Goal: Task Accomplishment & Management: Use online tool/utility

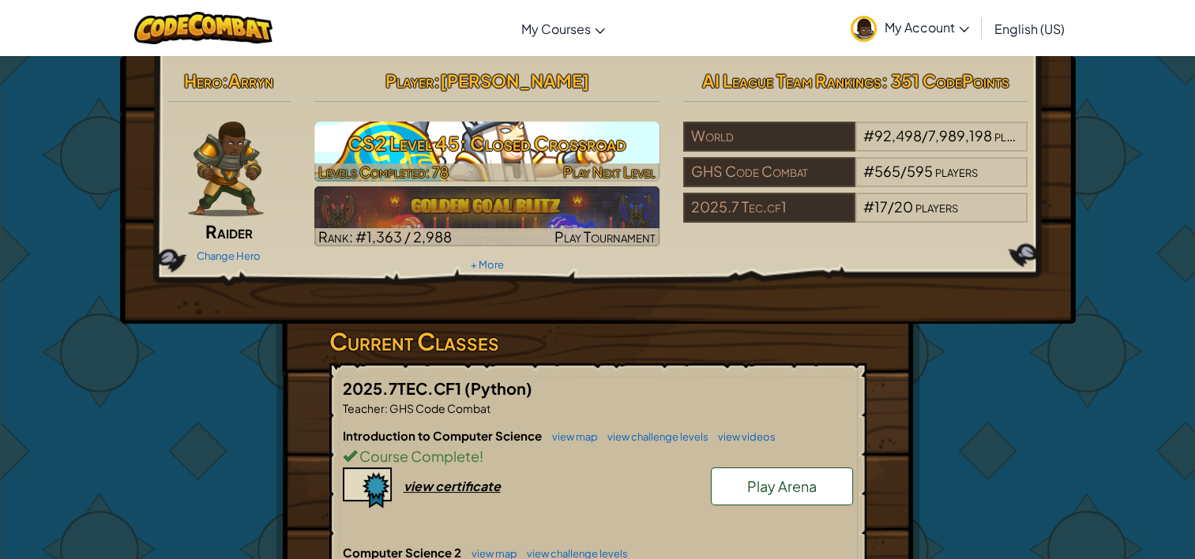
click at [585, 146] on h3 "CS2 Level 45: Closed Crossroad" at bounding box center [486, 144] width 345 height 36
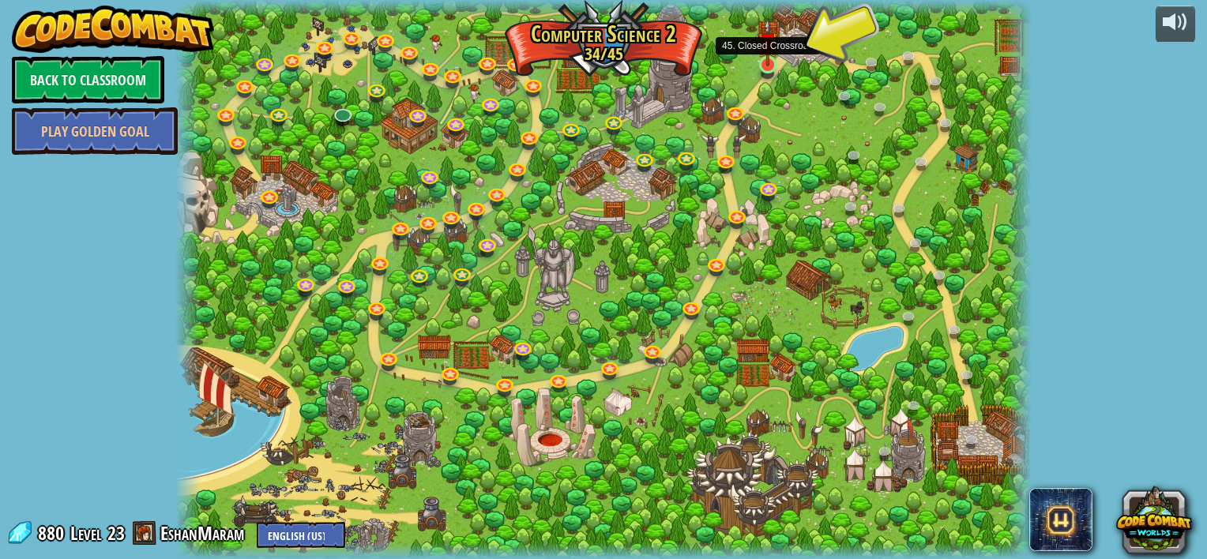
click at [770, 60] on img at bounding box center [768, 42] width 21 height 48
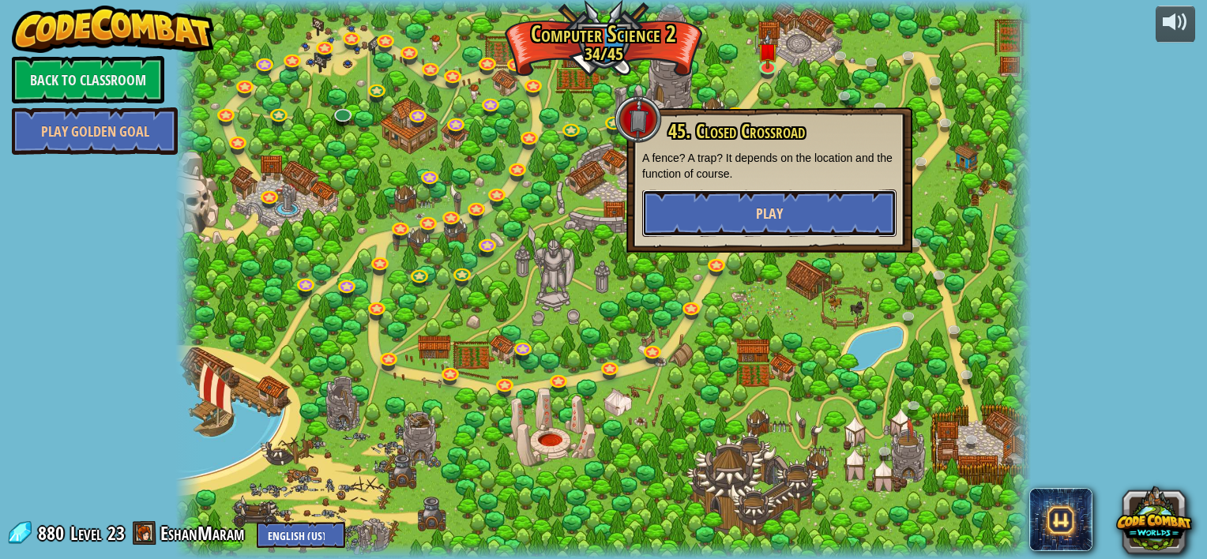
click at [796, 205] on button "Play" at bounding box center [769, 213] width 254 height 47
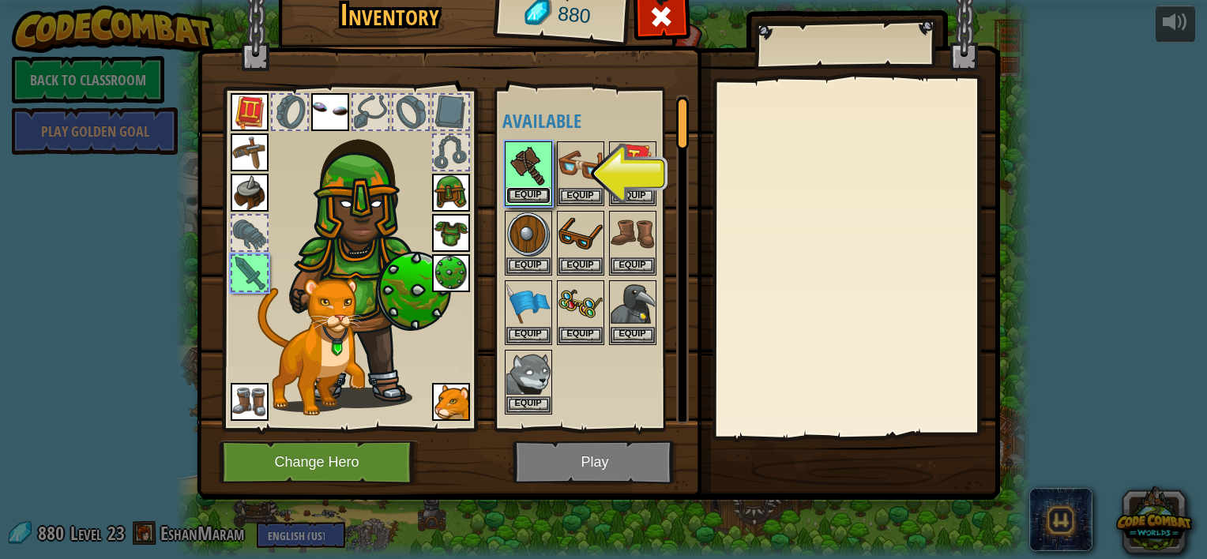
click at [538, 187] on button "Equip" at bounding box center [528, 195] width 44 height 17
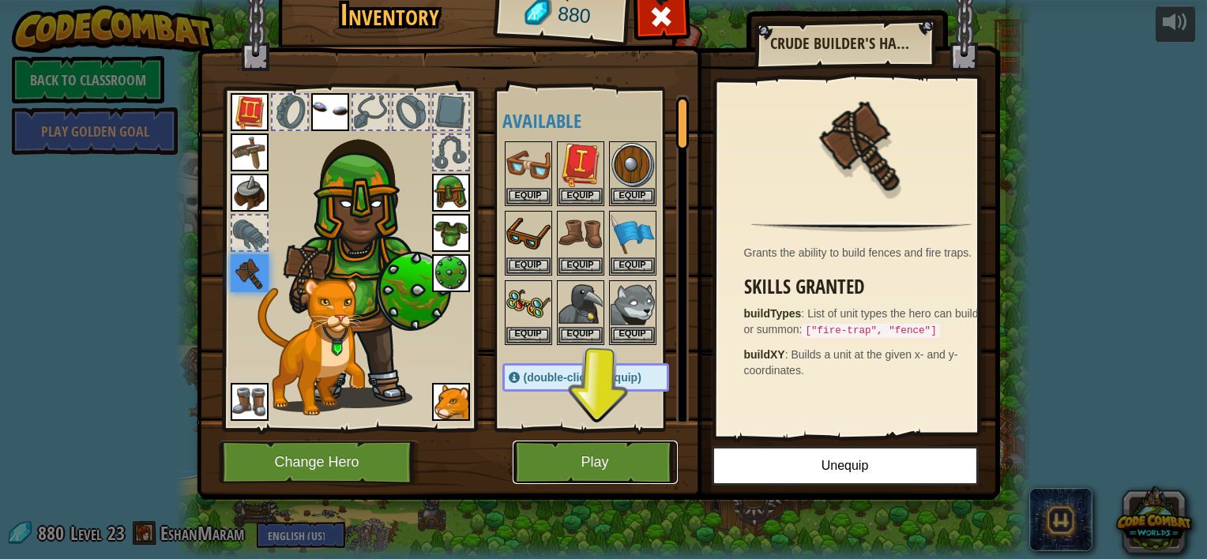
click at [595, 458] on button "Play" at bounding box center [595, 462] width 165 height 43
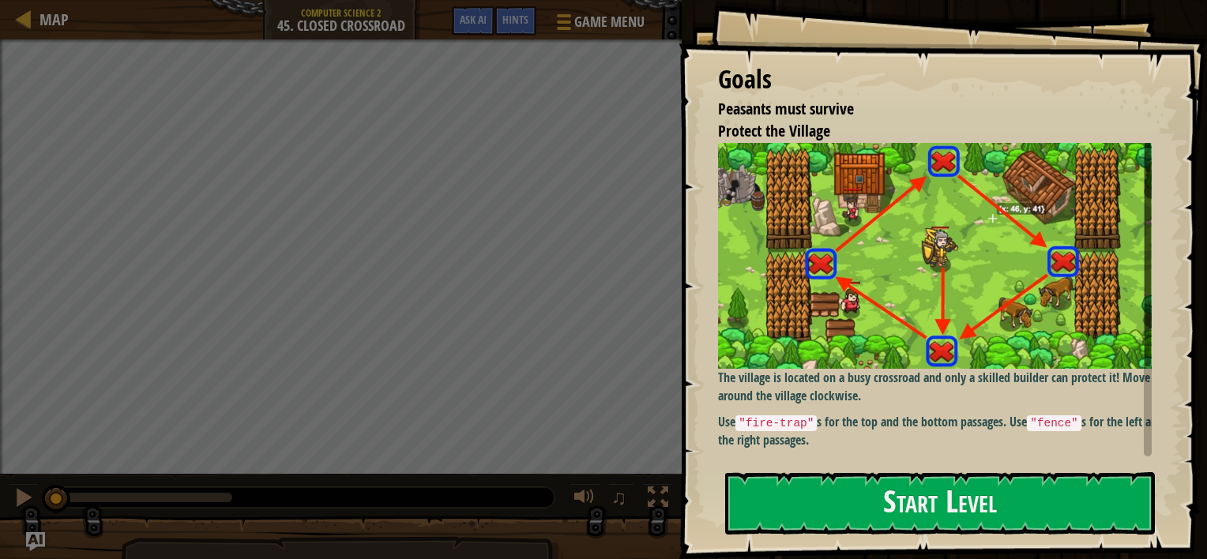
scroll to position [113, 0]
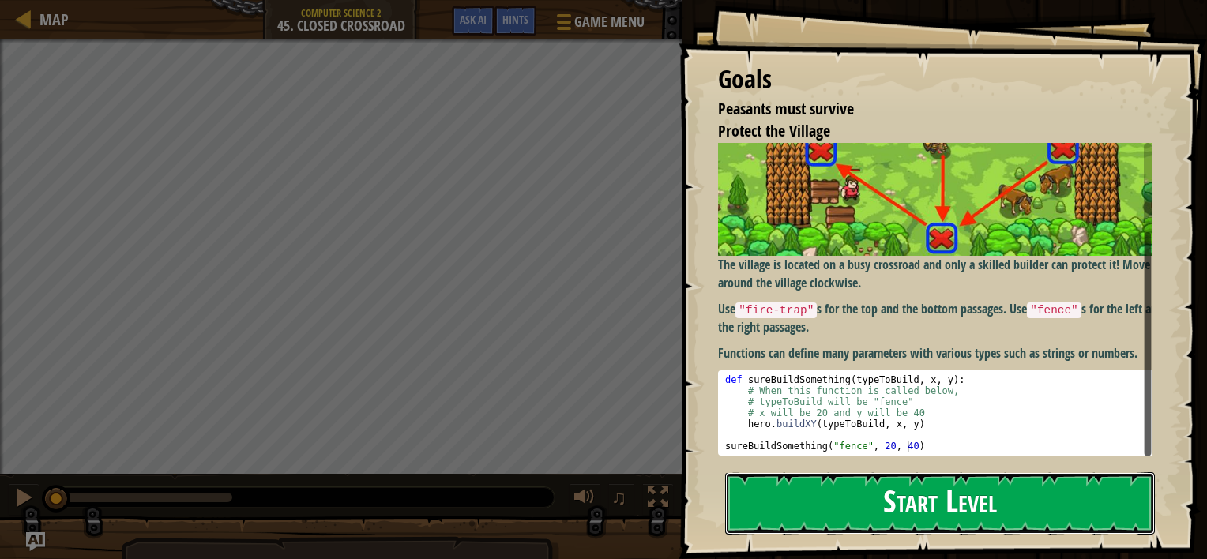
click at [960, 494] on button "Start Level" at bounding box center [940, 503] width 430 height 62
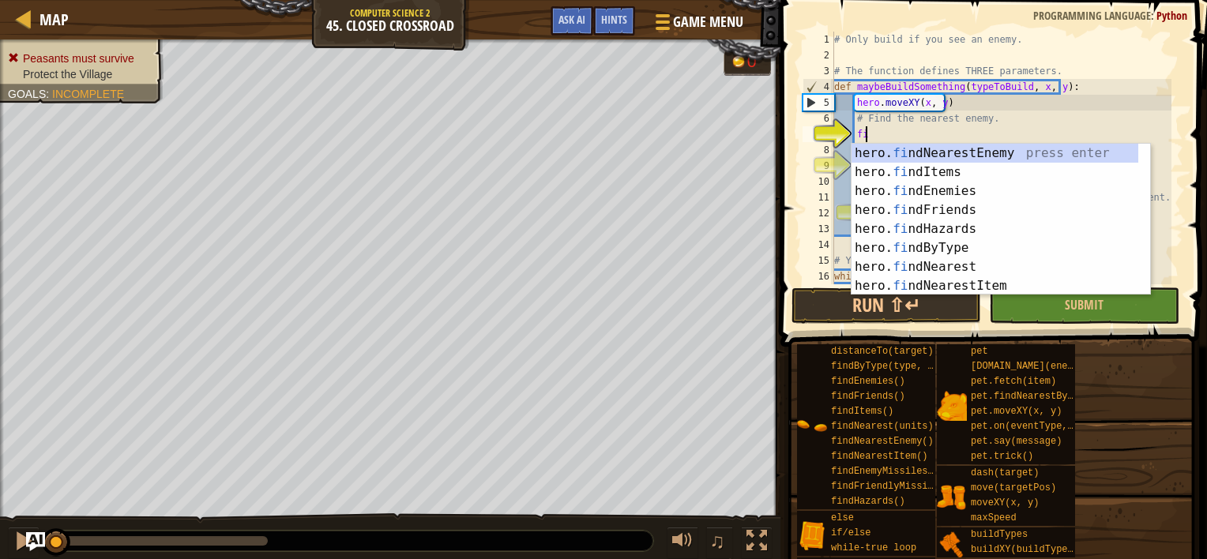
type textarea "fin"
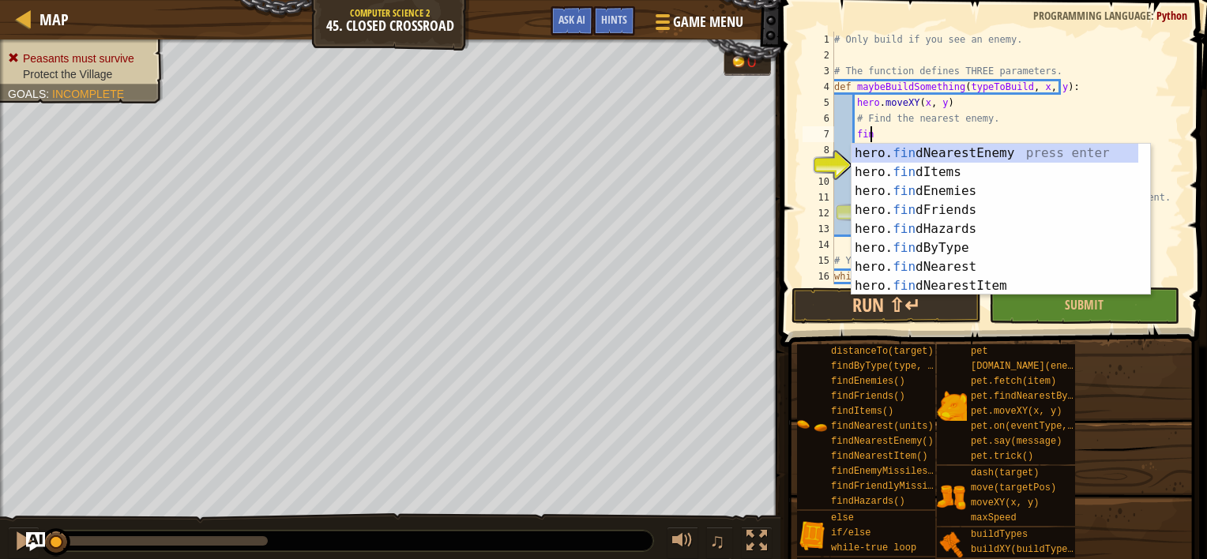
scroll to position [7, 0]
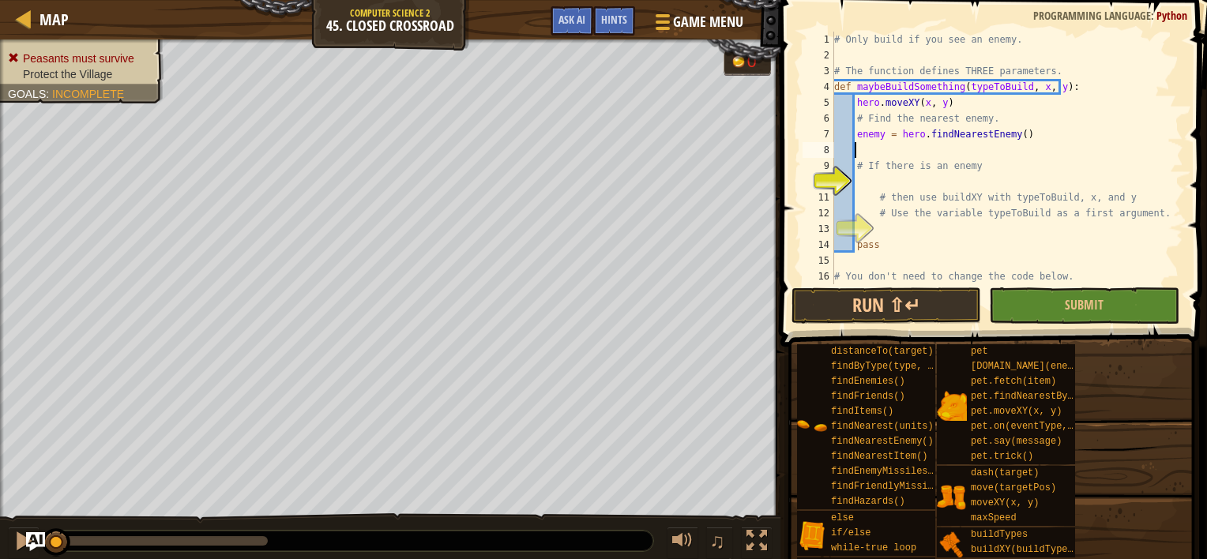
click at [968, 180] on div "# Only build if you see an enemy. # The function defines THREE parameters. def …" at bounding box center [1001, 174] width 341 height 284
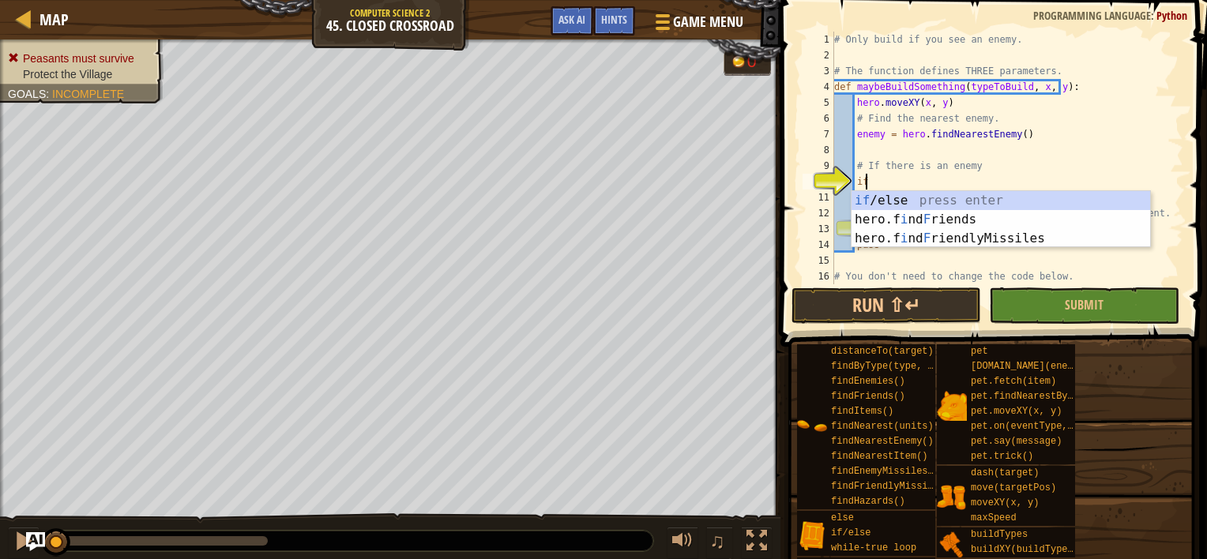
type textarea "if enemy:"
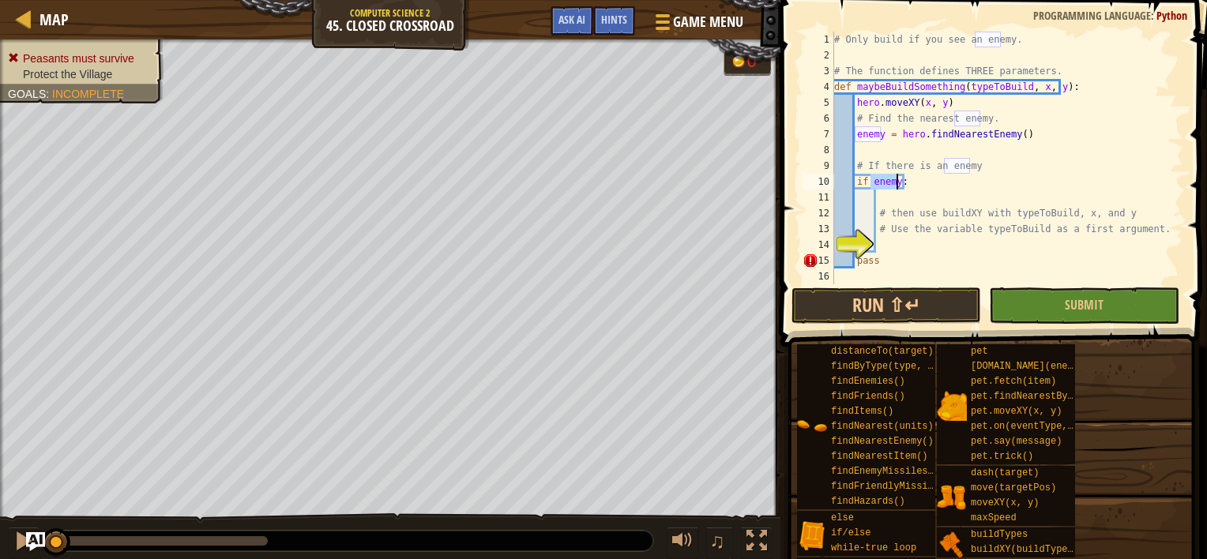
click at [901, 199] on div "# Only build if you see an enemy. # The function defines THREE parameters. def …" at bounding box center [1001, 174] width 341 height 284
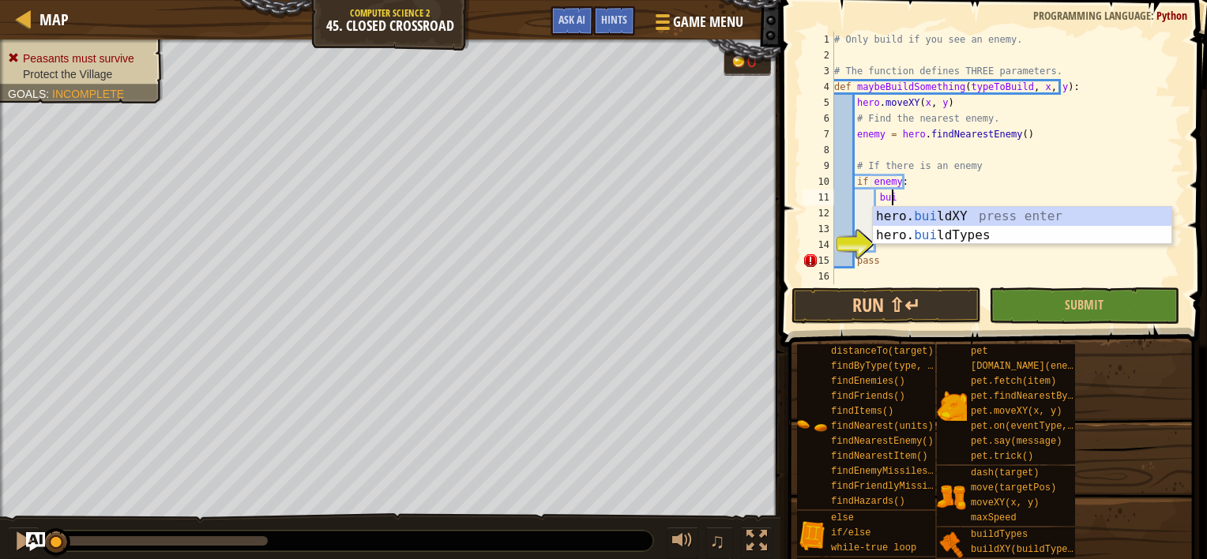
scroll to position [7, 3]
click at [910, 219] on div "hero. [PERSON_NAME] ldXY press enter hero. [PERSON_NAME] ldTypes press enter" at bounding box center [1022, 245] width 299 height 76
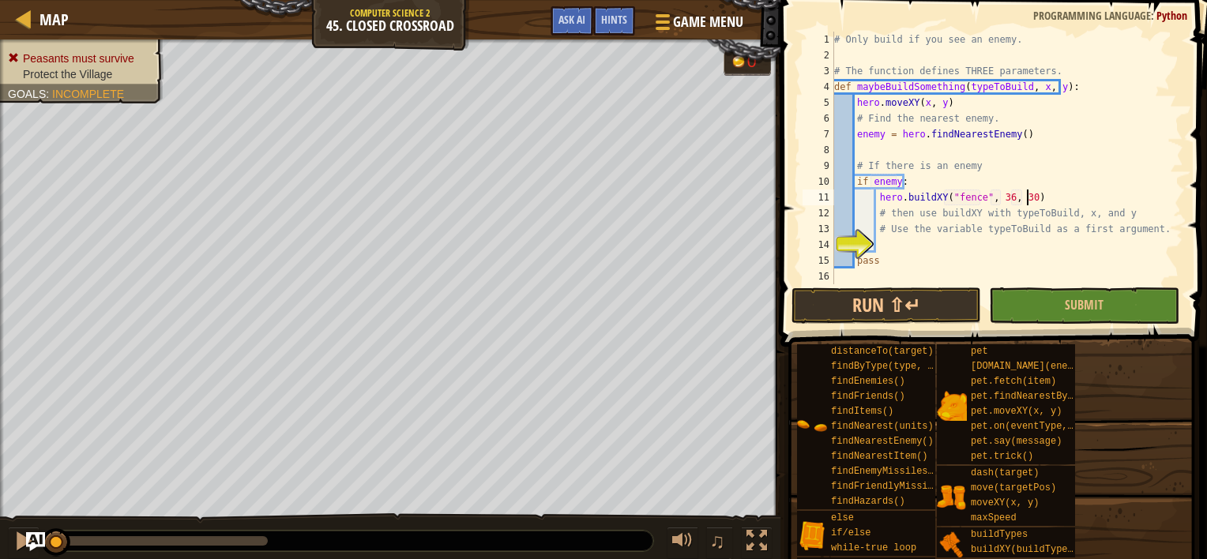
click at [1034, 193] on div "# Only build if you see an enemy. # The function defines THREE parameters. def …" at bounding box center [1001, 174] width 341 height 284
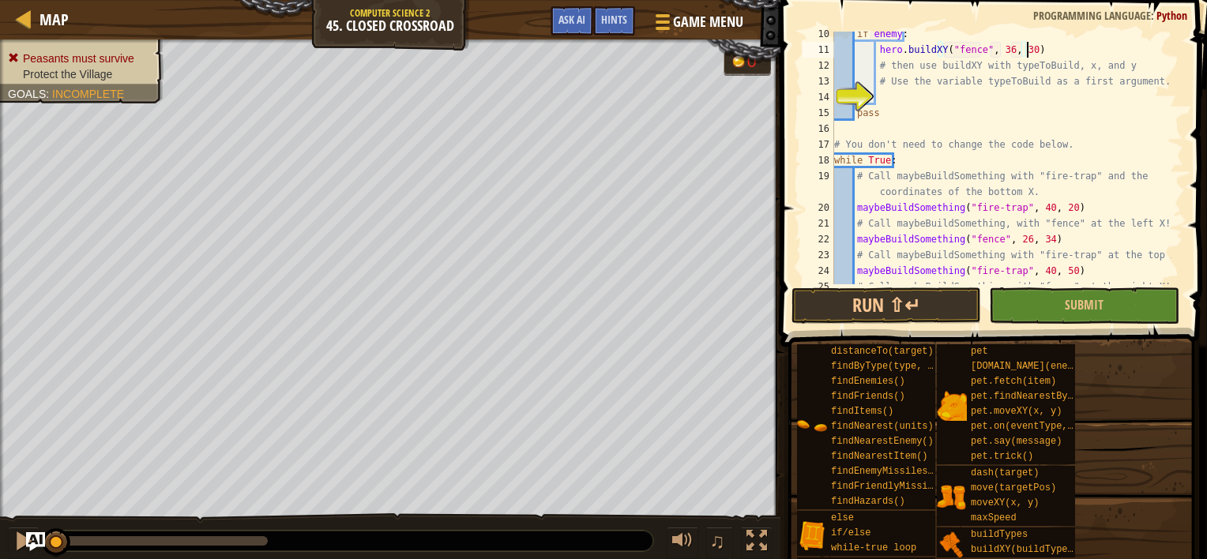
scroll to position [0, 0]
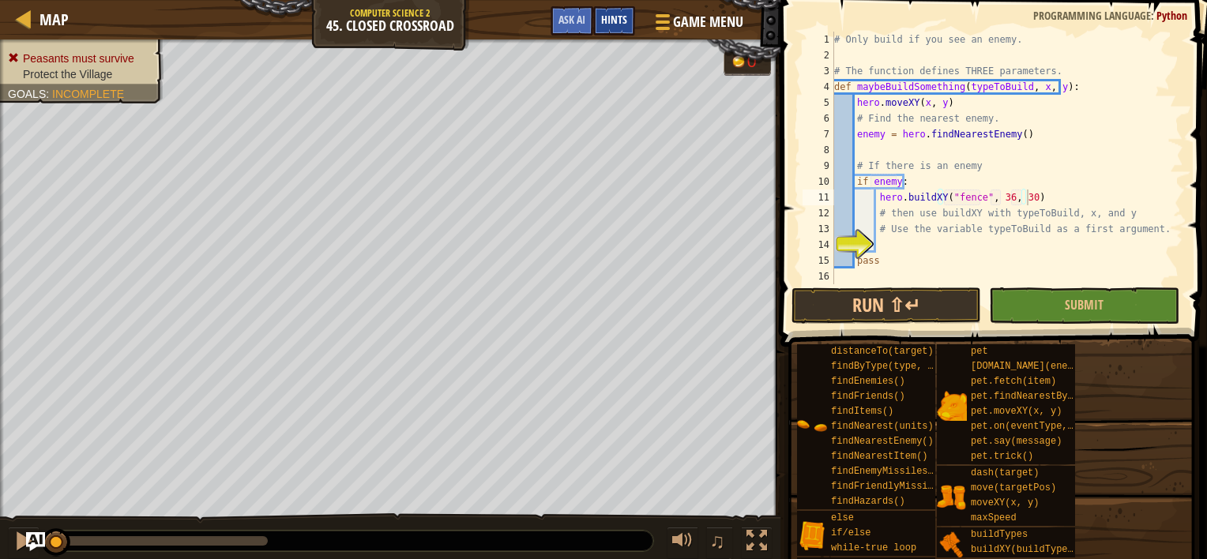
click at [613, 16] on span "Hints" at bounding box center [614, 19] width 26 height 15
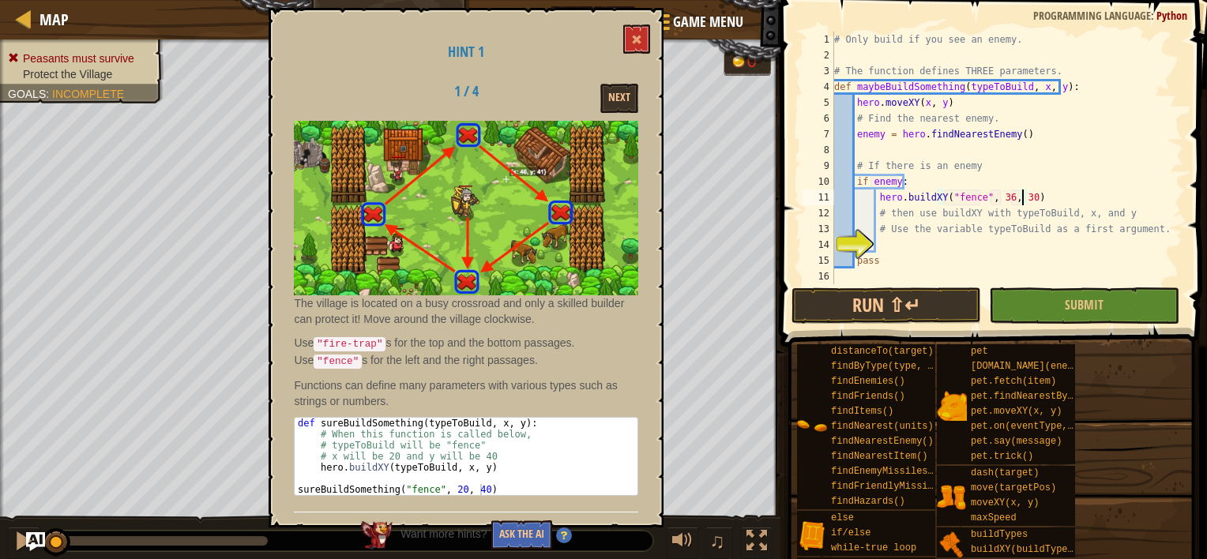
click at [1024, 201] on div "# Only build if you see an enemy. # The function defines THREE parameters. def …" at bounding box center [1001, 174] width 341 height 284
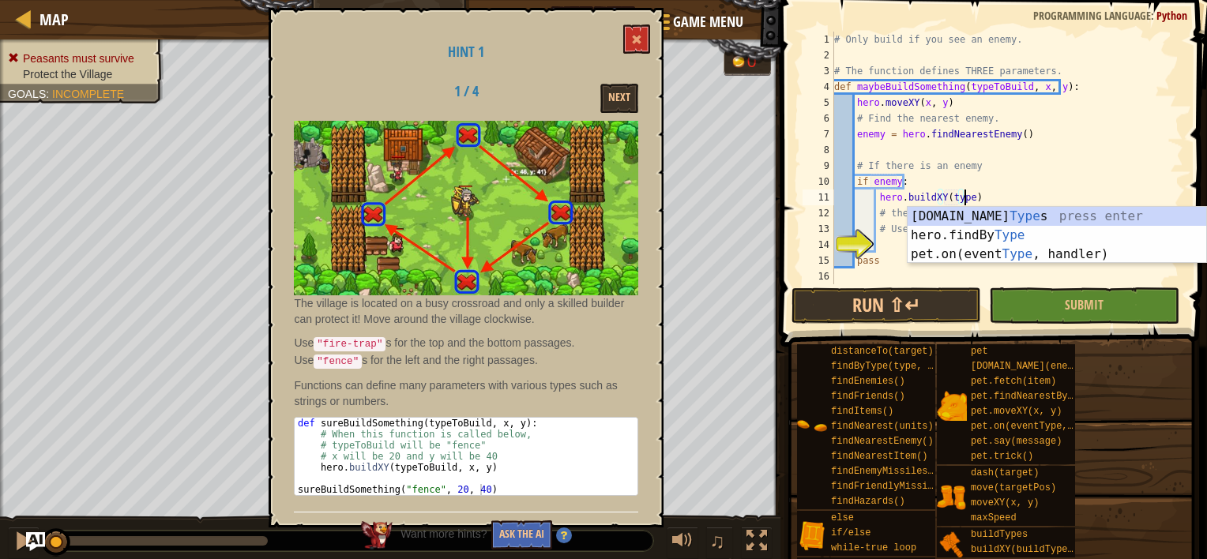
scroll to position [7, 9]
click at [1028, 215] on div "[DOMAIN_NAME] Type s press enter hero.findBy Type press enter pet.on(event Type…" at bounding box center [1057, 254] width 299 height 95
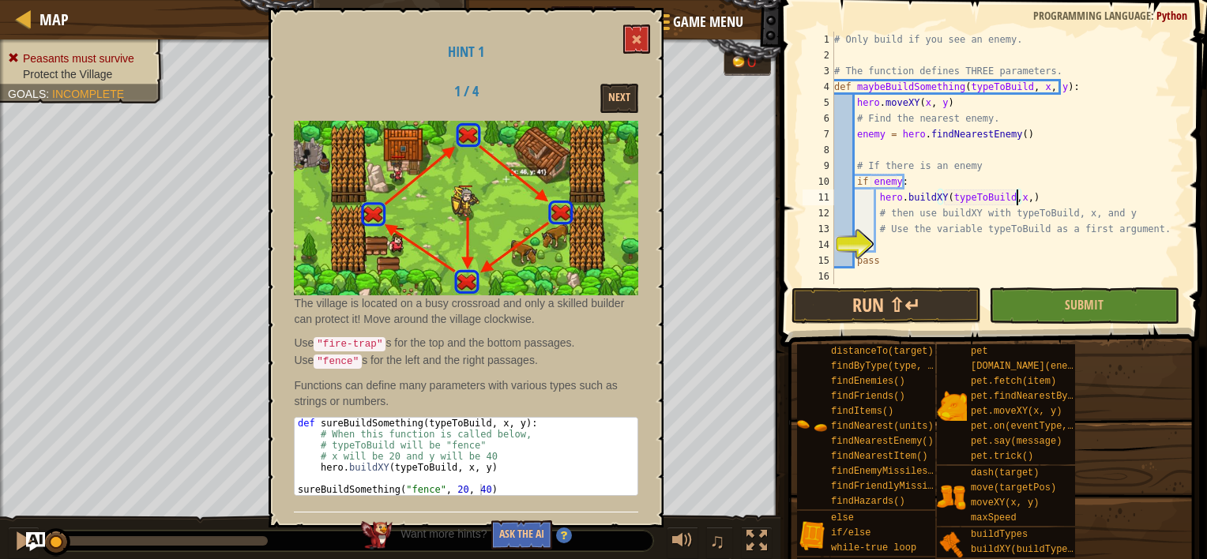
scroll to position [7, 15]
click at [920, 254] on div "# Only build if you see an enemy. # The function defines THREE parameters. def …" at bounding box center [1001, 174] width 341 height 284
type textarea "pass"
click at [904, 242] on div "# Only build if you see an enemy. # The function defines THREE parameters. def …" at bounding box center [1001, 174] width 341 height 284
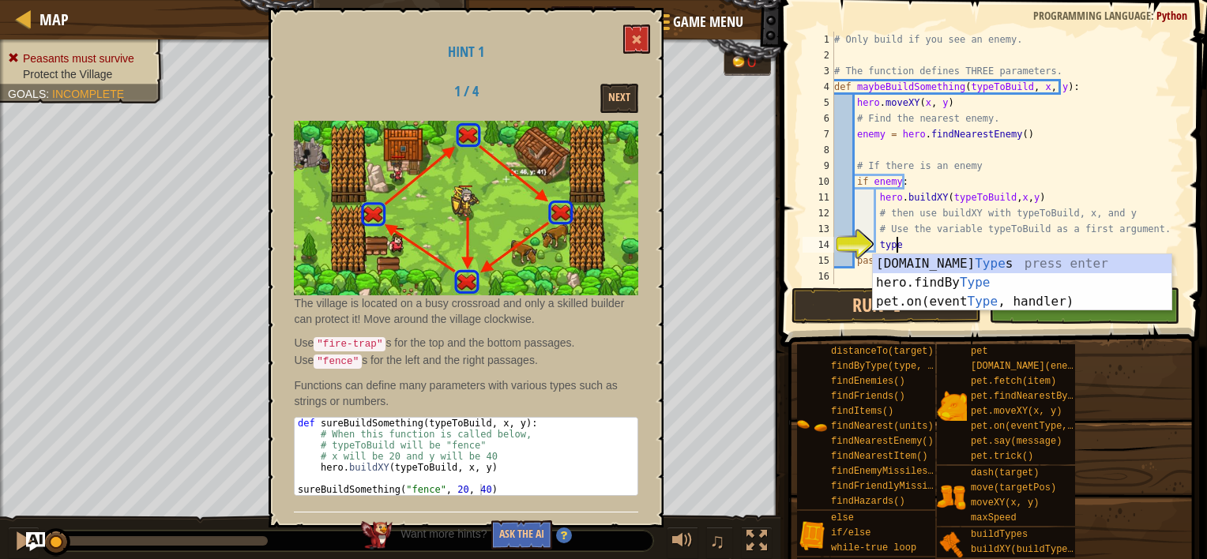
scroll to position [7, 4]
click at [907, 256] on div "[DOMAIN_NAME] Type s press enter hero.findBy Type press enter pet.on(event Type…" at bounding box center [1022, 301] width 299 height 95
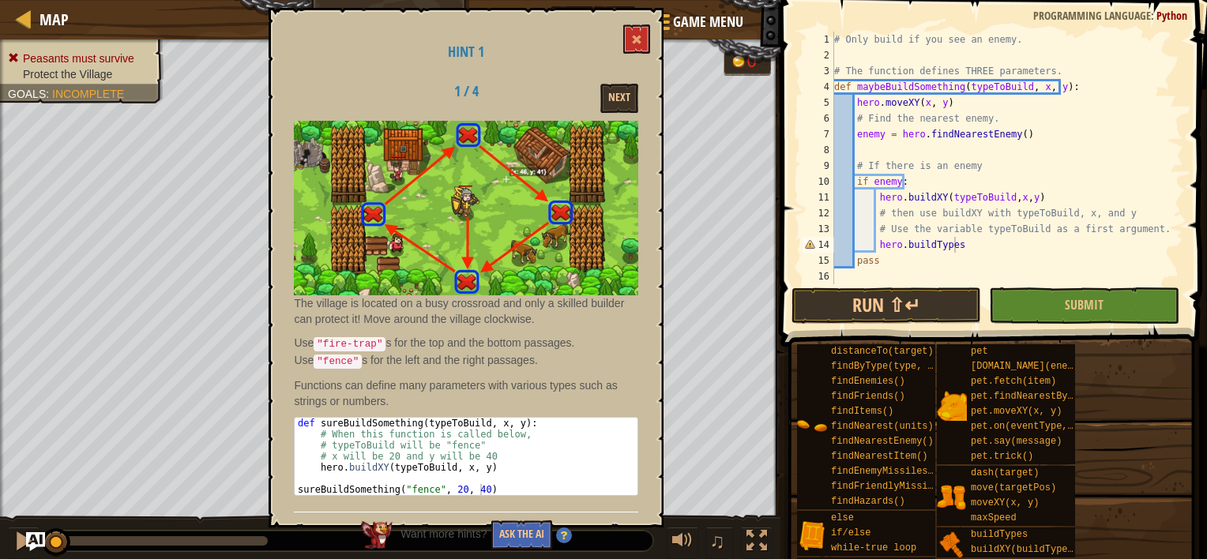
click at [928, 325] on span at bounding box center [995, 150] width 439 height 393
click at [958, 251] on div "# Only build if you see an enemy. # The function defines THREE parameters. def …" at bounding box center [1001, 174] width 341 height 284
click at [932, 303] on button "Run ⇧↵" at bounding box center [887, 306] width 190 height 36
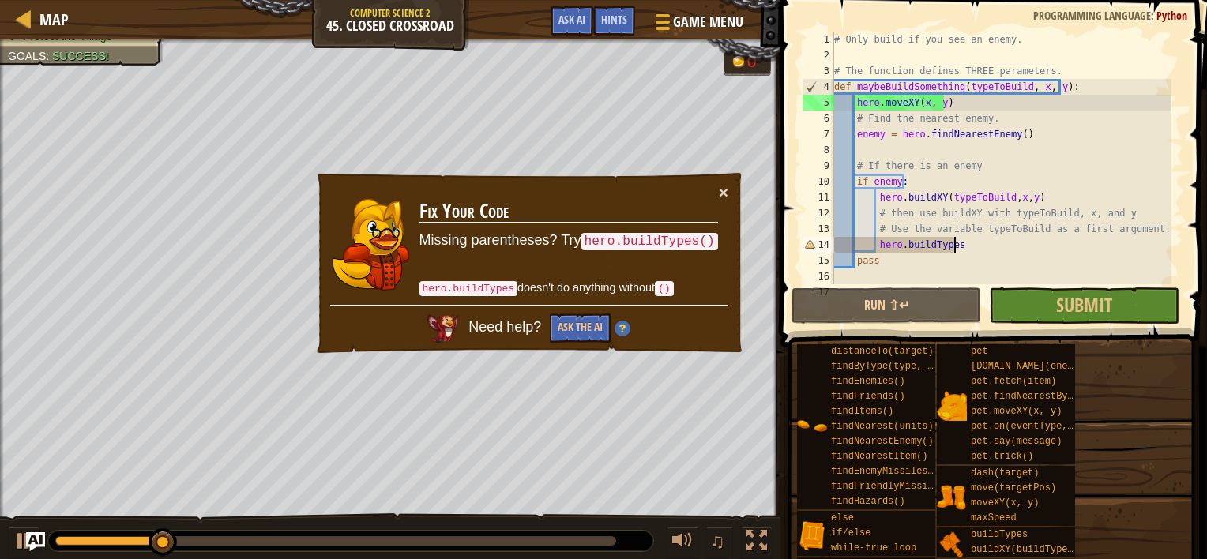
scroll to position [7, 9]
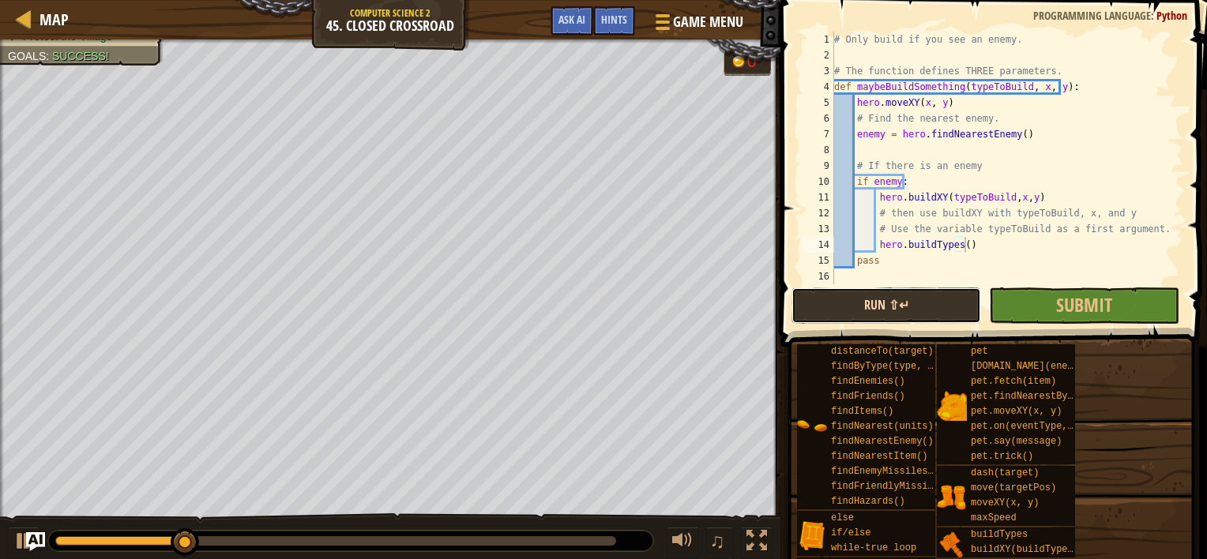
click at [963, 303] on button "Run ⇧↵" at bounding box center [887, 306] width 190 height 36
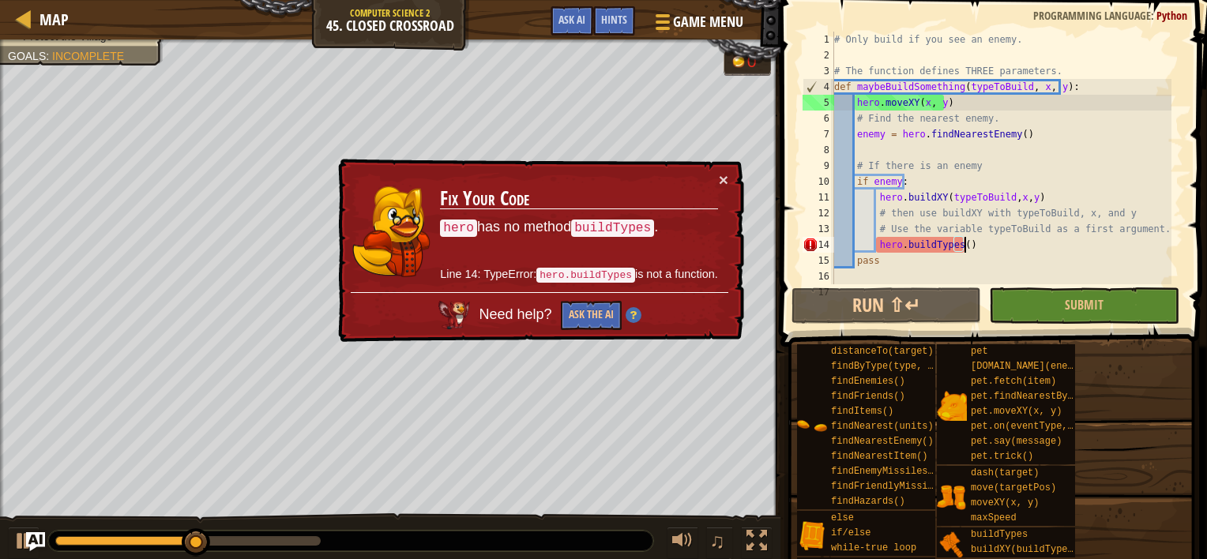
click at [992, 248] on div "# Only build if you see an enemy. # The function defines THREE parameters. def …" at bounding box center [1001, 174] width 341 height 284
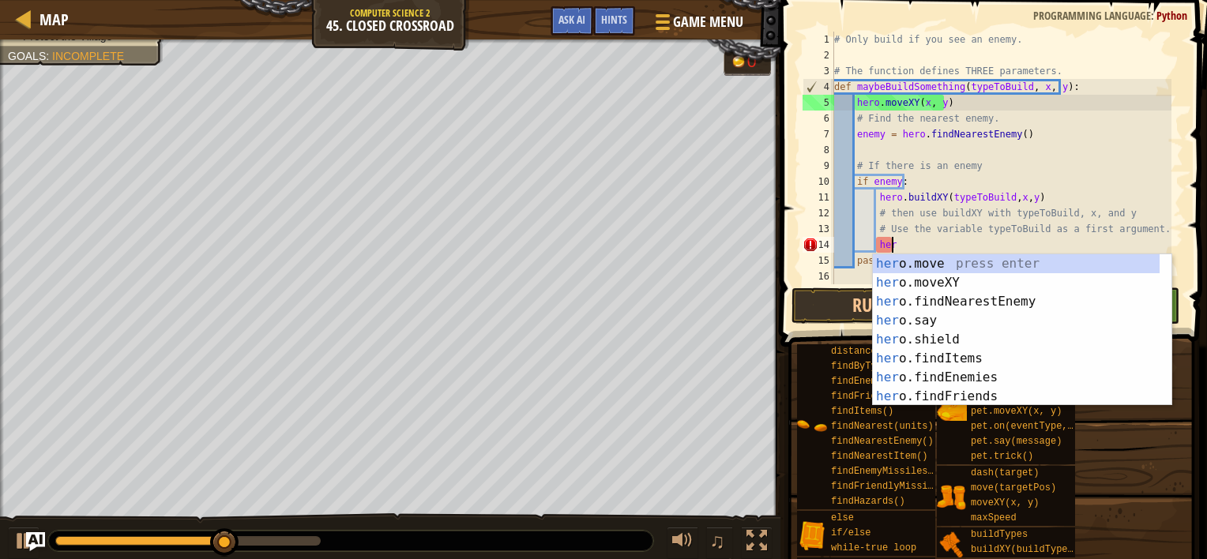
scroll to position [7, 3]
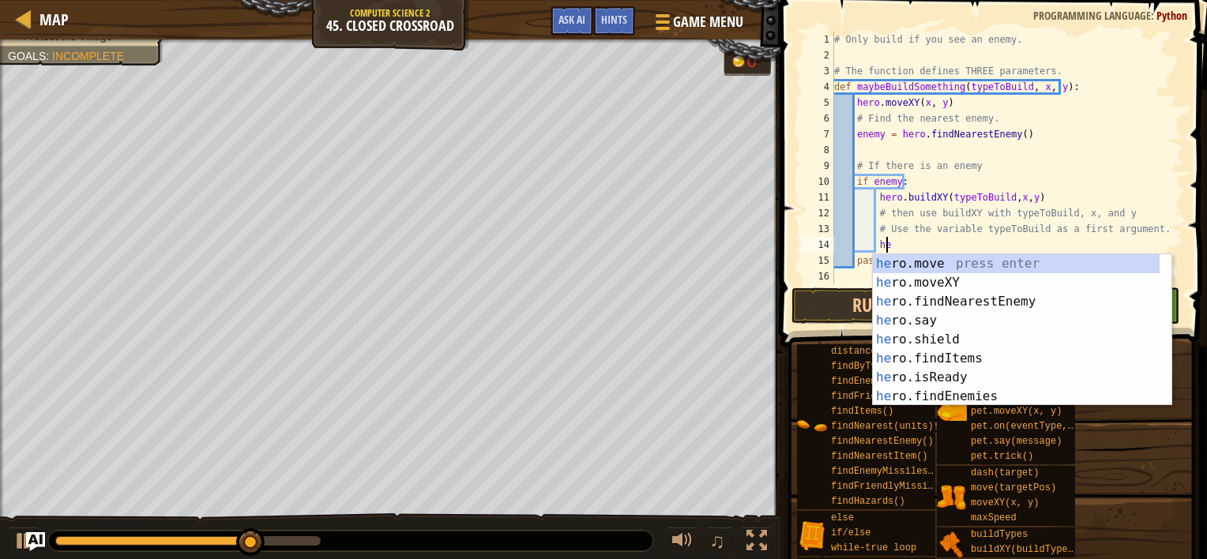
type textarea "h"
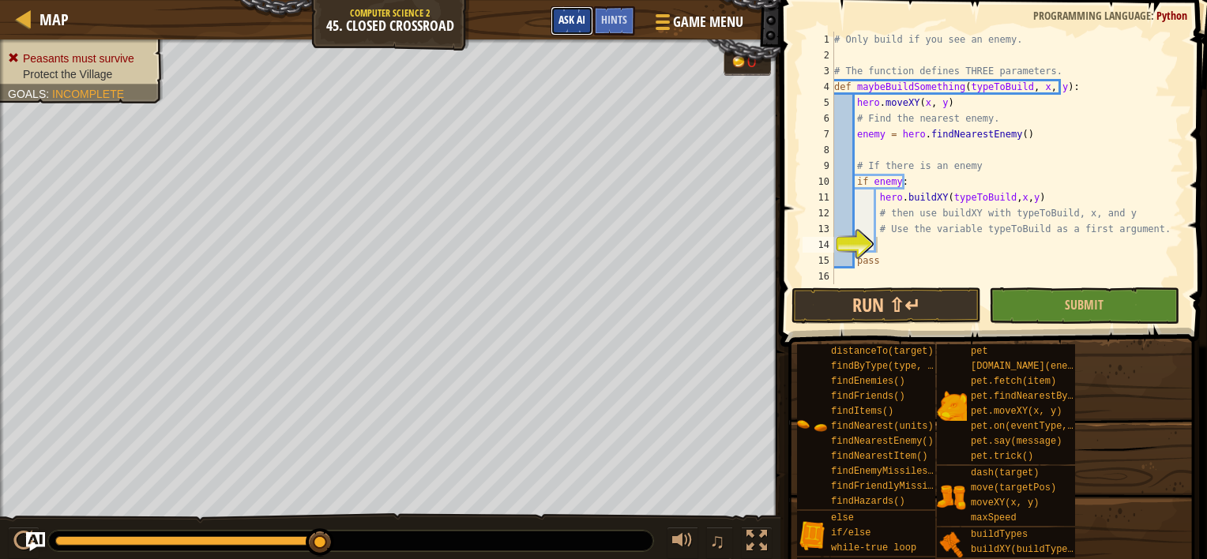
click at [585, 13] on span "Ask AI" at bounding box center [572, 19] width 27 height 15
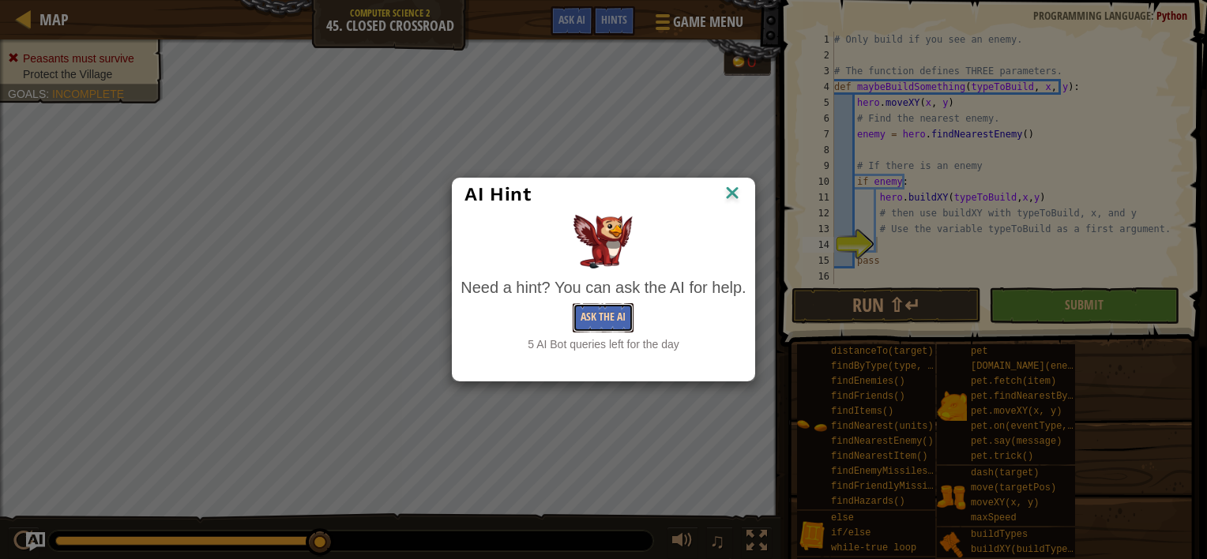
click at [609, 319] on button "Ask the AI" at bounding box center [603, 317] width 61 height 29
